Goal: Transaction & Acquisition: Purchase product/service

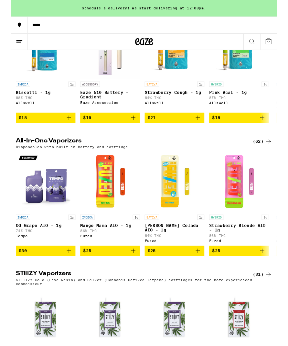
scroll to position [559, 0]
click at [254, 220] on img "Open page for Strawberry Blonde AIO - 1g from Fuzed" at bounding box center [247, 196] width 65 height 65
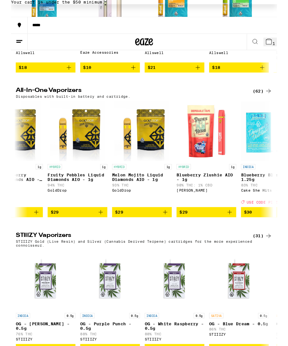
scroll to position [0, 946]
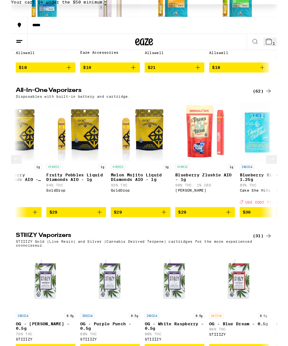
click at [212, 152] on img "Open page for Blueberry Zlushie AIO - 1g from Papa's Herb" at bounding box center [210, 142] width 65 height 65
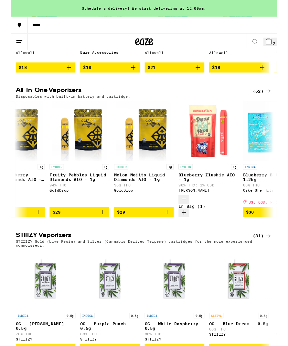
scroll to position [0, 941]
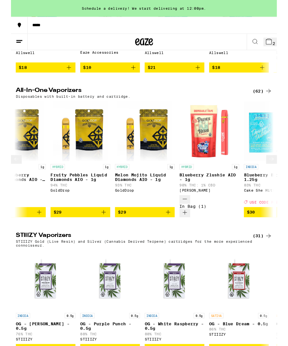
click at [84, 160] on img "Open page for Fruity Pebbles Liquid Diamonds AIO - 1g from GoldDrop" at bounding box center [76, 142] width 60 height 65
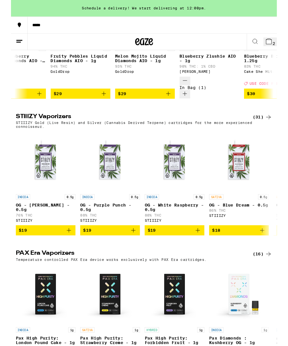
scroll to position [765, 0]
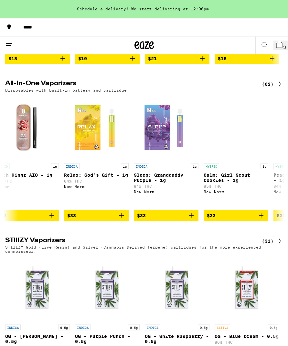
scroll to position [0, 2690]
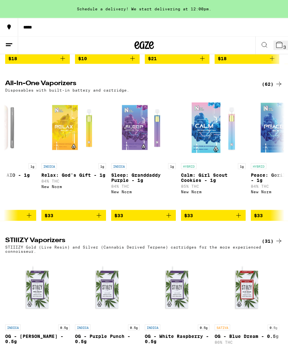
click at [233, 55] on span "$18" at bounding box center [247, 59] width 58 height 8
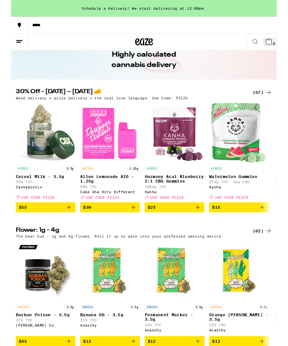
scroll to position [47, 0]
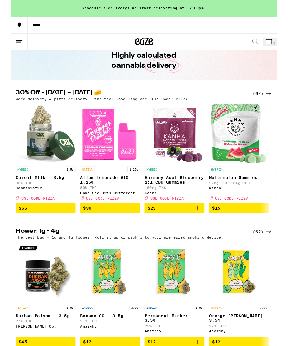
click at [188, 113] on img "Open page for Harmony Acai Blueberry 2:1 CBG Gummies from Kanha" at bounding box center [177, 145] width 63 height 65
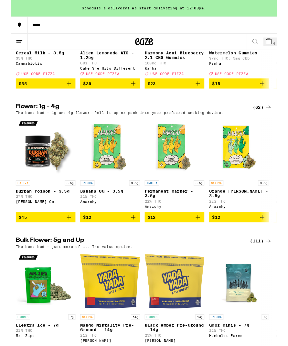
scroll to position [183, 0]
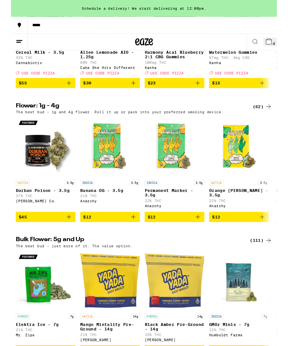
click at [168, 61] on div "HYBRID Harmony Acai Blueberry 2:1 CBG Gummies 100mg THC Kanha Deal Created with…" at bounding box center [177, 63] width 65 height 36
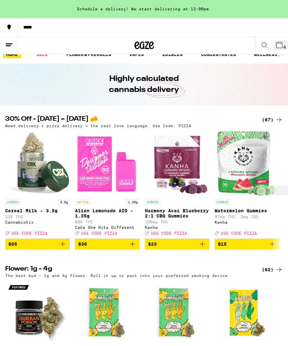
scroll to position [28, 0]
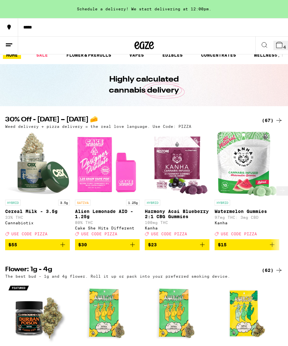
click at [133, 241] on icon "Add to bag" at bounding box center [133, 245] width 8 height 8
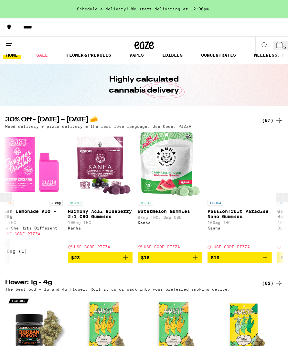
scroll to position [0, 78]
